Goal: Download file/media

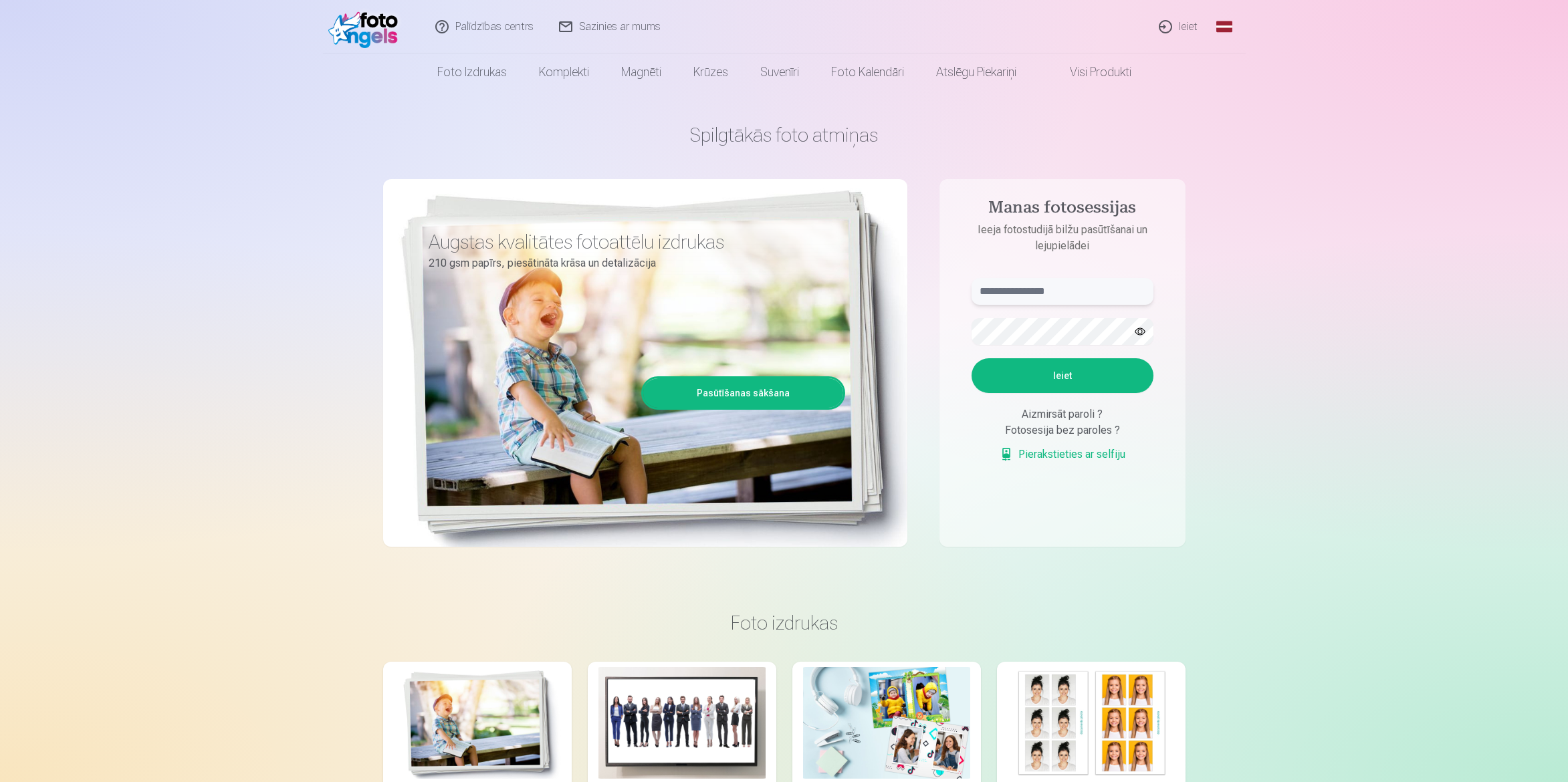
type input "**********"
click at [1099, 381] on button "Ieiet" at bounding box center [1063, 375] width 182 height 35
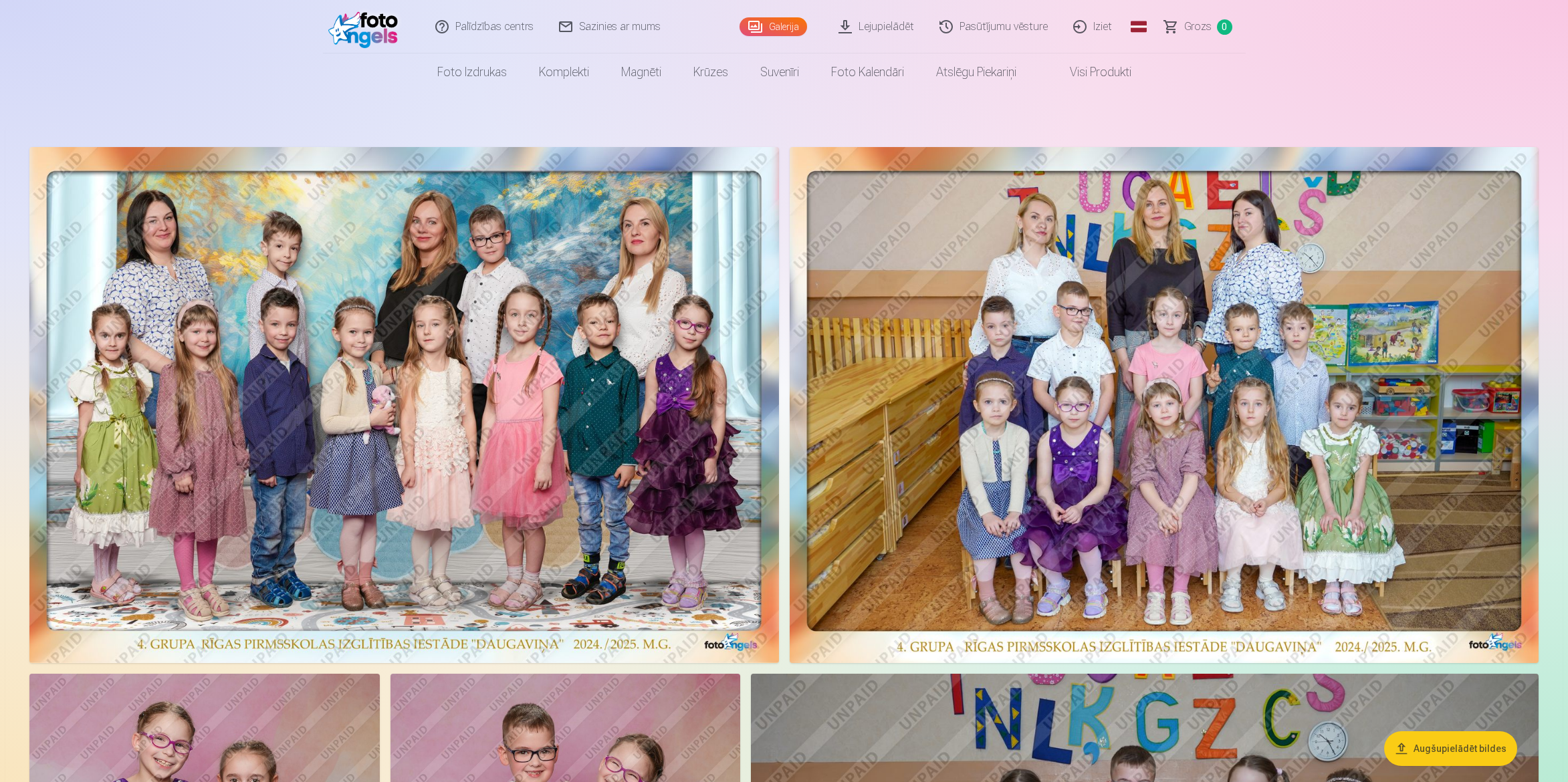
click at [891, 25] on link "Lejupielādēt" at bounding box center [876, 27] width 101 height 54
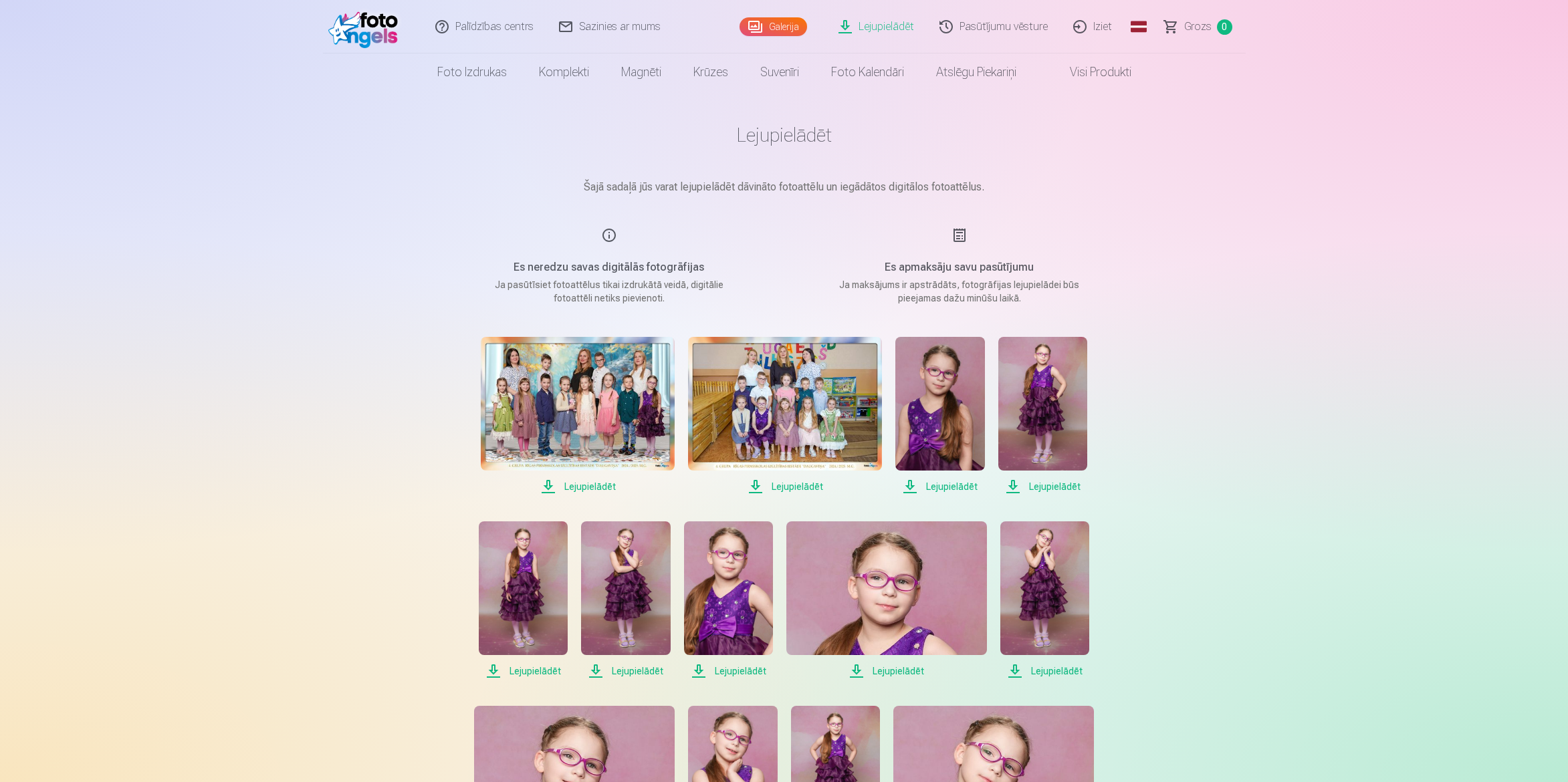
click at [586, 490] on span "Lejupielādēt" at bounding box center [577, 487] width 193 height 16
click at [790, 487] on span "Lejupielādēt" at bounding box center [784, 487] width 193 height 16
click at [948, 489] on span "Lejupielādēt" at bounding box center [940, 487] width 89 height 16
click at [1056, 485] on span "Lejupielādēt" at bounding box center [1043, 487] width 89 height 16
click at [533, 667] on span "Lejupielādēt" at bounding box center [523, 671] width 89 height 16
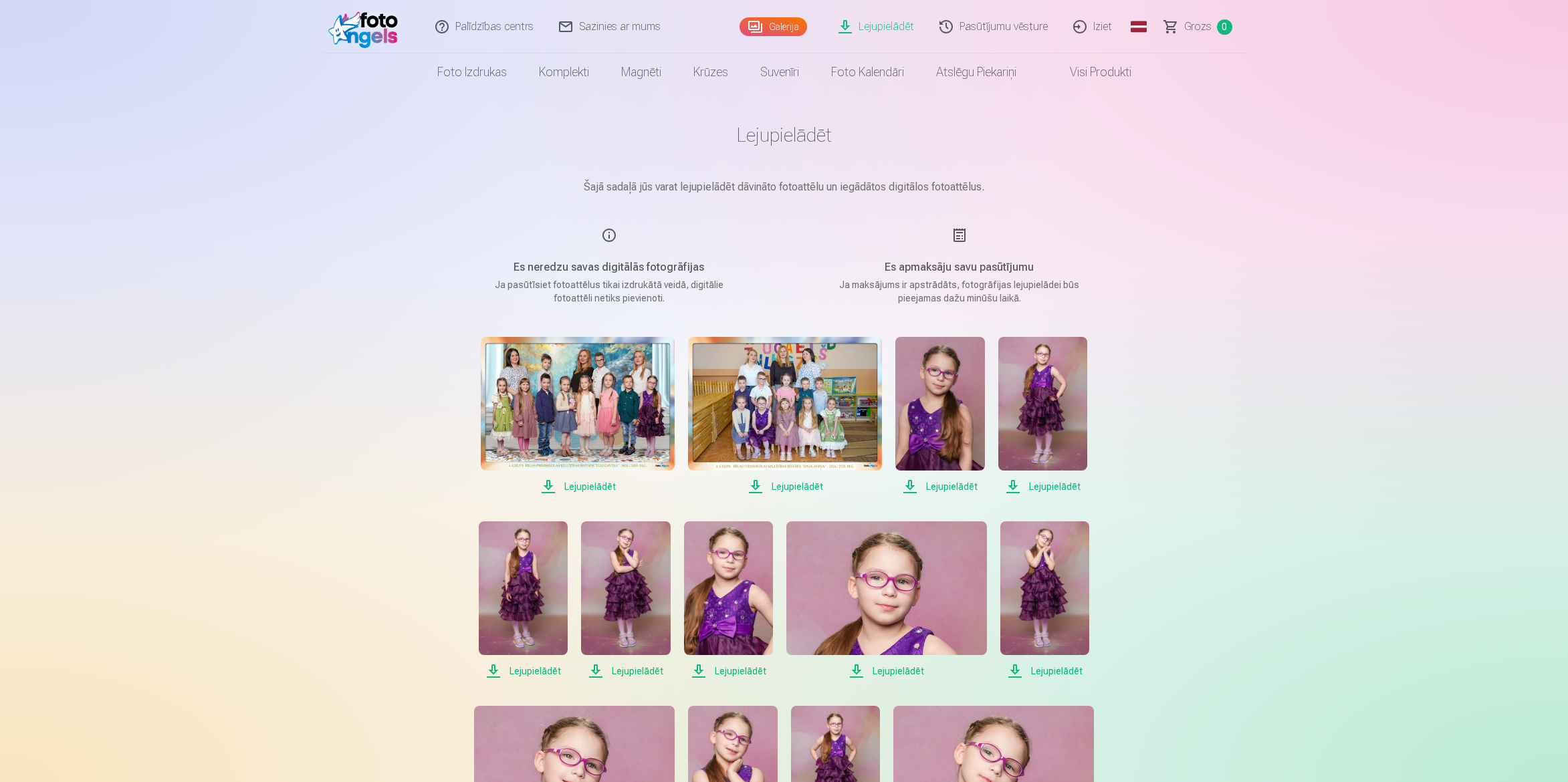
click at [536, 671] on span "Lejupielādēt" at bounding box center [523, 671] width 89 height 16
click at [636, 672] on span "Lejupielādēt" at bounding box center [626, 671] width 89 height 16
click at [748, 670] on span "Lejupielādēt" at bounding box center [728, 671] width 89 height 16
click at [894, 668] on span "Lejupielādēt" at bounding box center [886, 671] width 201 height 16
click at [1057, 670] on span "Lejupielādēt" at bounding box center [1045, 671] width 89 height 16
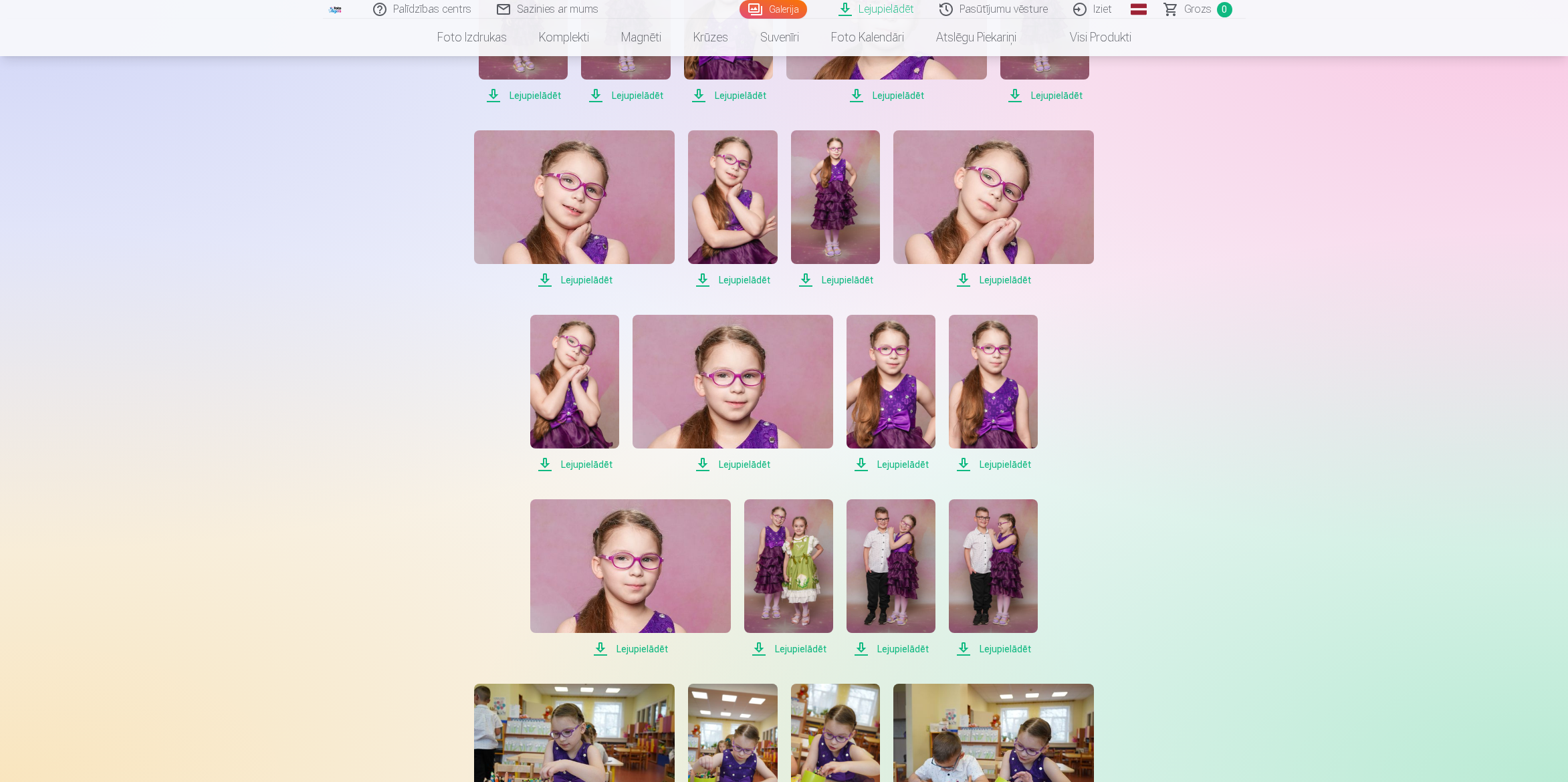
scroll to position [669, 0]
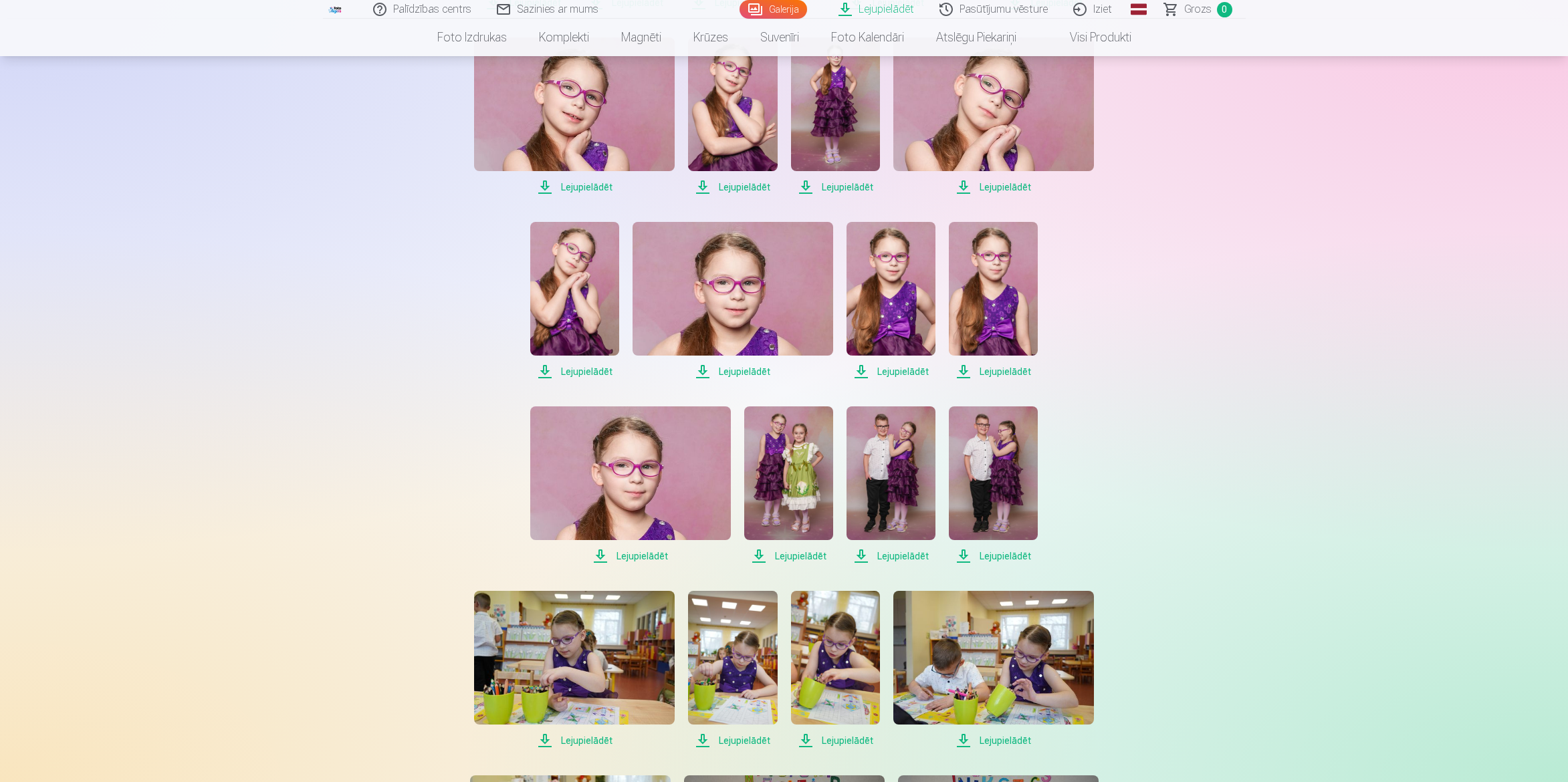
click at [587, 184] on span "Lejupielādēt" at bounding box center [574, 187] width 201 height 16
click at [730, 185] on span "Lejupielādēt" at bounding box center [733, 187] width 89 height 16
click at [833, 185] on span "Lejupielādēt" at bounding box center [835, 187] width 89 height 16
click at [1017, 185] on span "Lejupielādēt" at bounding box center [993, 187] width 201 height 16
click at [576, 367] on span "Lejupielādēt" at bounding box center [575, 372] width 89 height 16
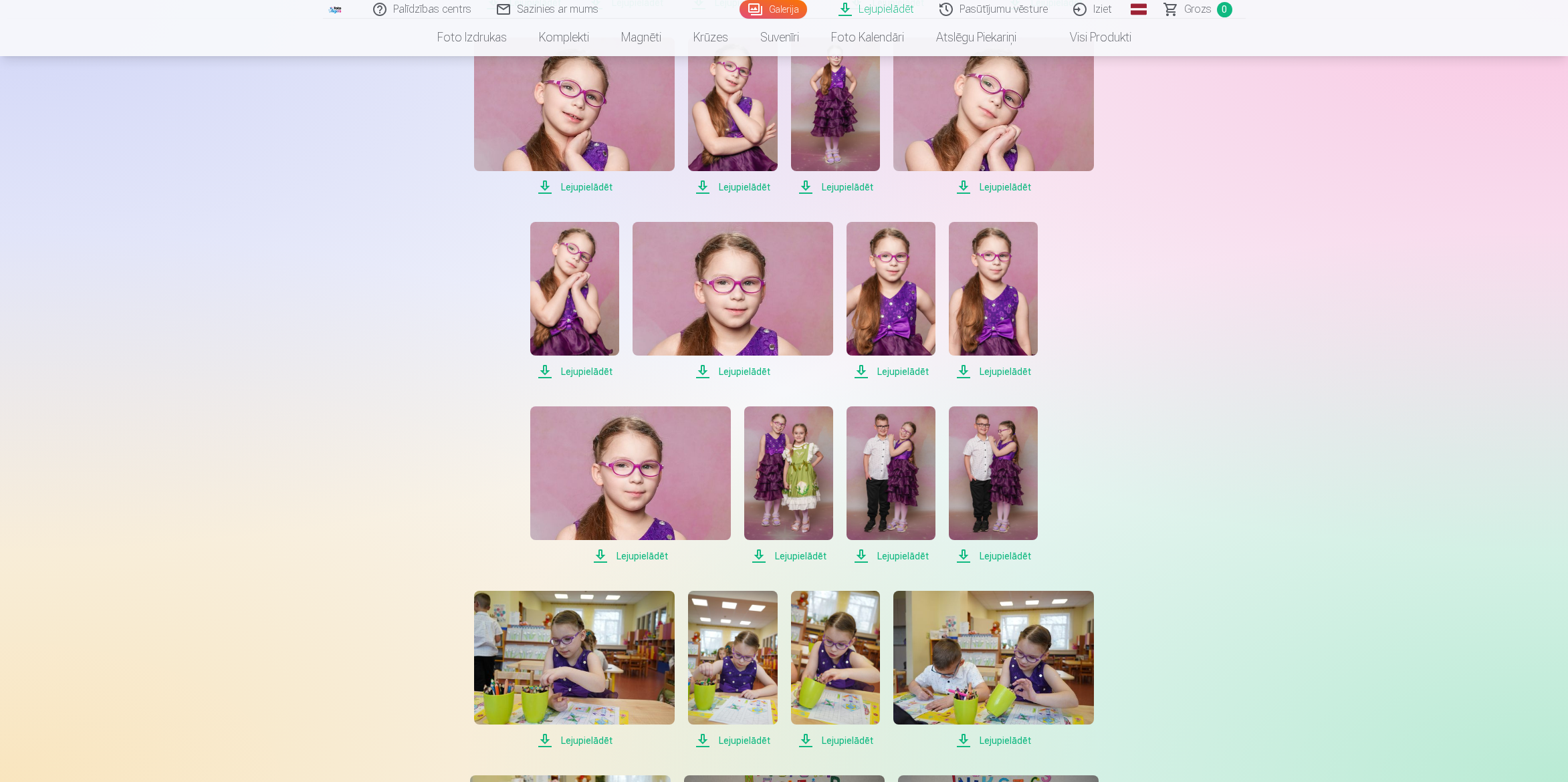
click at [745, 367] on span "Lejupielādēt" at bounding box center [732, 372] width 201 height 16
click at [896, 370] on span "Lejupielādēt" at bounding box center [891, 372] width 89 height 16
click at [1004, 375] on span "Lejupielādēt" at bounding box center [993, 372] width 89 height 16
click at [653, 552] on span "Lejupielādēt" at bounding box center [630, 556] width 201 height 16
click at [805, 554] on span "Lejupielādēt" at bounding box center [789, 556] width 89 height 16
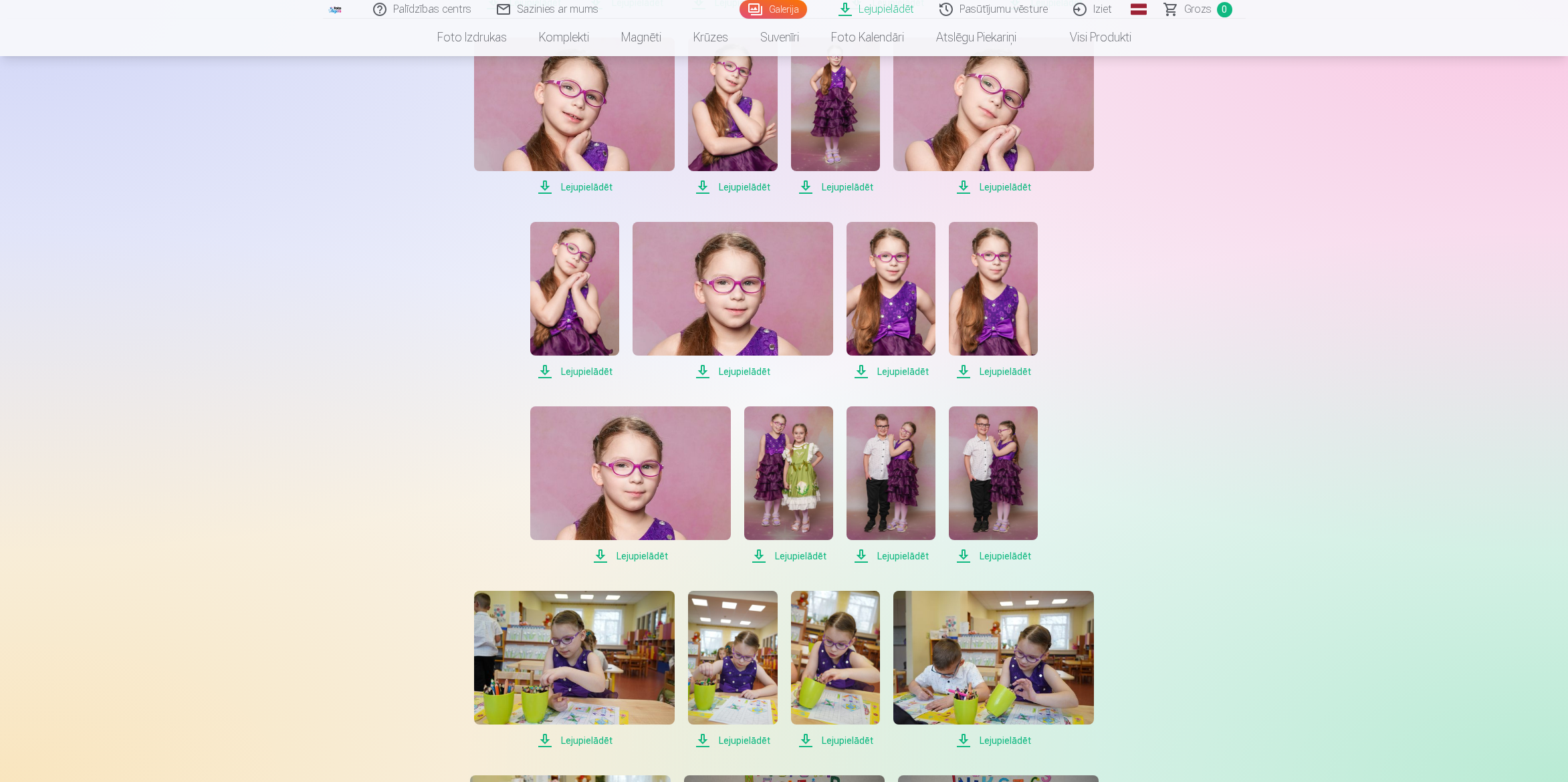
click at [907, 555] on span "Lejupielādēt" at bounding box center [891, 556] width 89 height 16
click at [907, 558] on span "Lejupielādēt" at bounding box center [891, 556] width 89 height 16
click at [999, 556] on span "Lejupielādēt" at bounding box center [993, 556] width 89 height 16
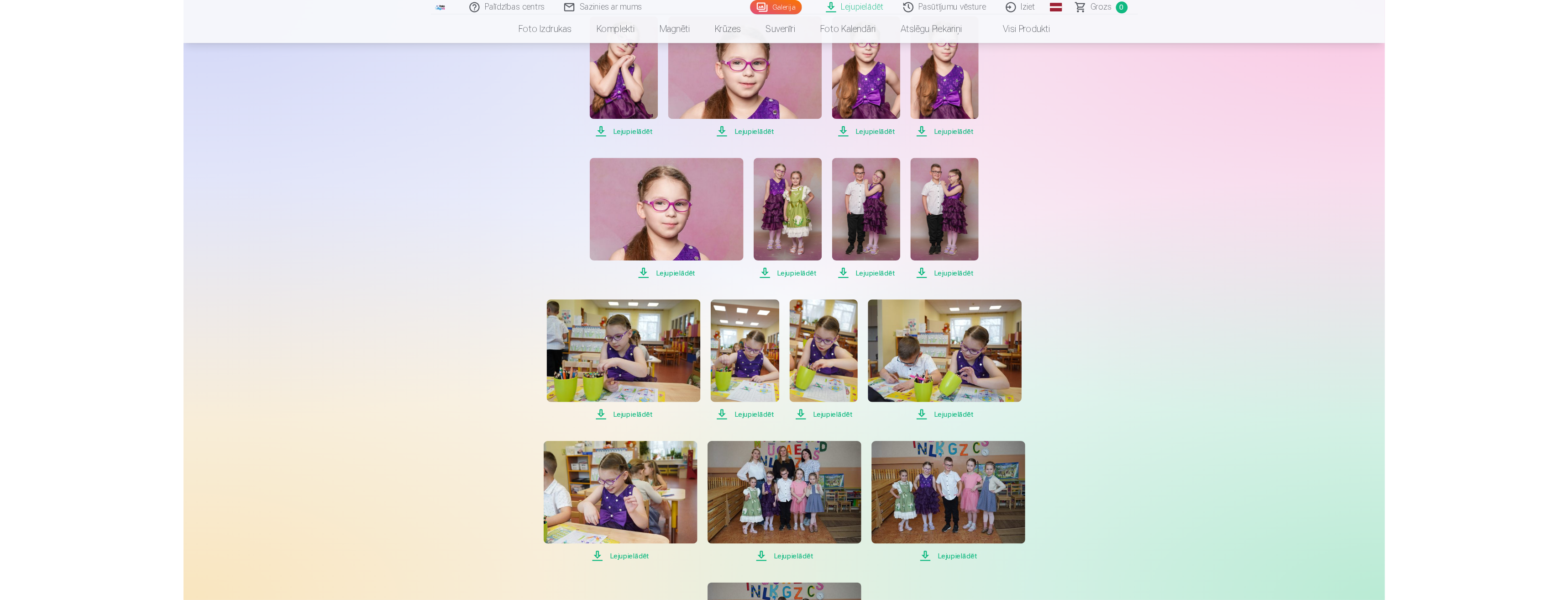
scroll to position [731, 0]
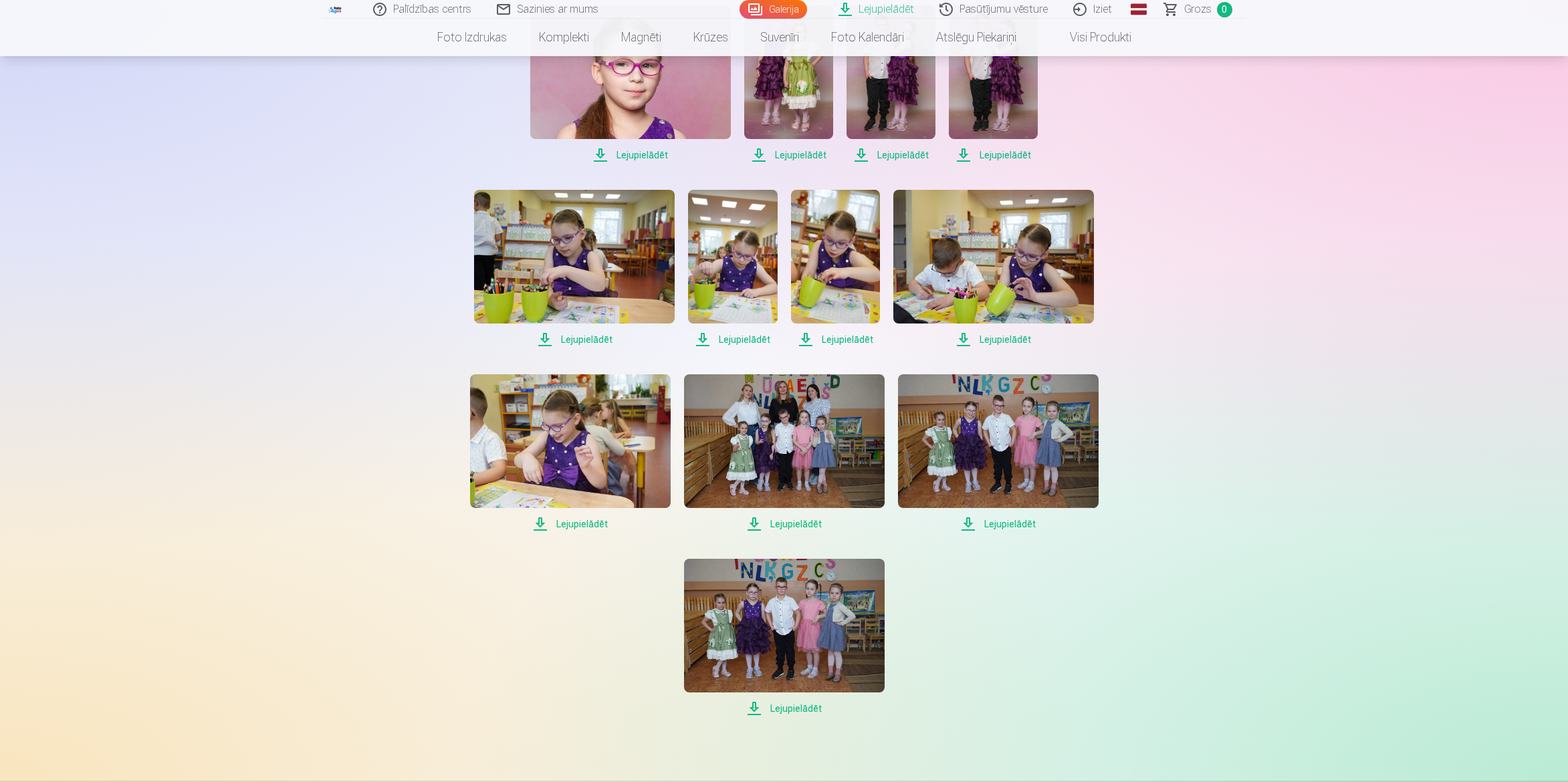
click at [587, 338] on span "Lejupielādēt" at bounding box center [574, 340] width 201 height 16
click at [751, 337] on span "Lejupielādēt" at bounding box center [733, 340] width 89 height 16
click at [833, 341] on span "Lejupielādēt" at bounding box center [835, 340] width 89 height 16
click at [1013, 341] on span "Lejupielādēt" at bounding box center [993, 340] width 201 height 16
click at [581, 523] on span "Lejupielādēt" at bounding box center [570, 524] width 201 height 16
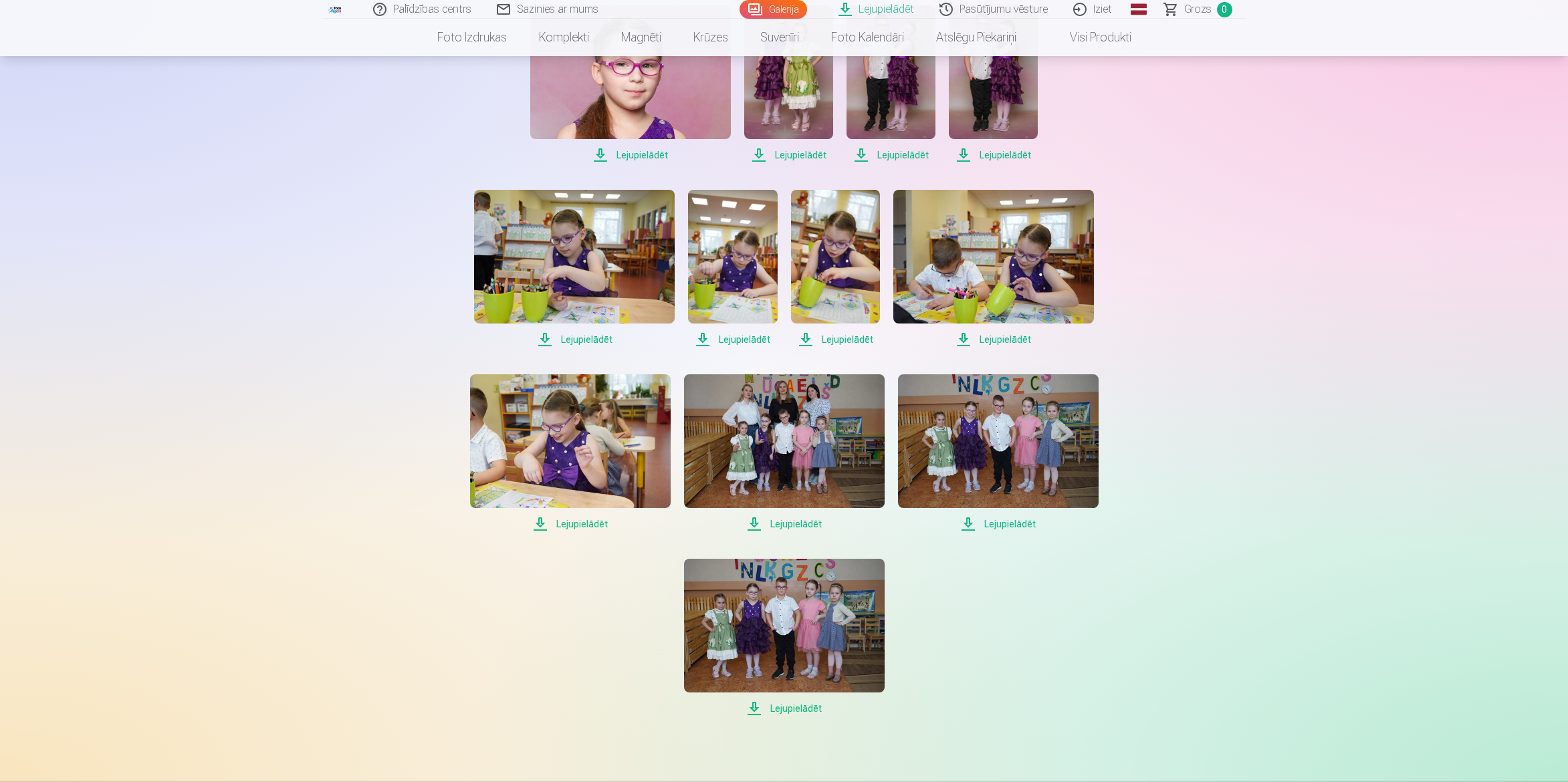
click at [807, 523] on span "Lejupielādēt" at bounding box center [784, 524] width 201 height 16
click at [1017, 523] on span "Lejupielādēt" at bounding box center [997, 524] width 201 height 16
click at [795, 706] on span "Lejupielādēt" at bounding box center [784, 709] width 201 height 16
